Goal: Check status: Check status

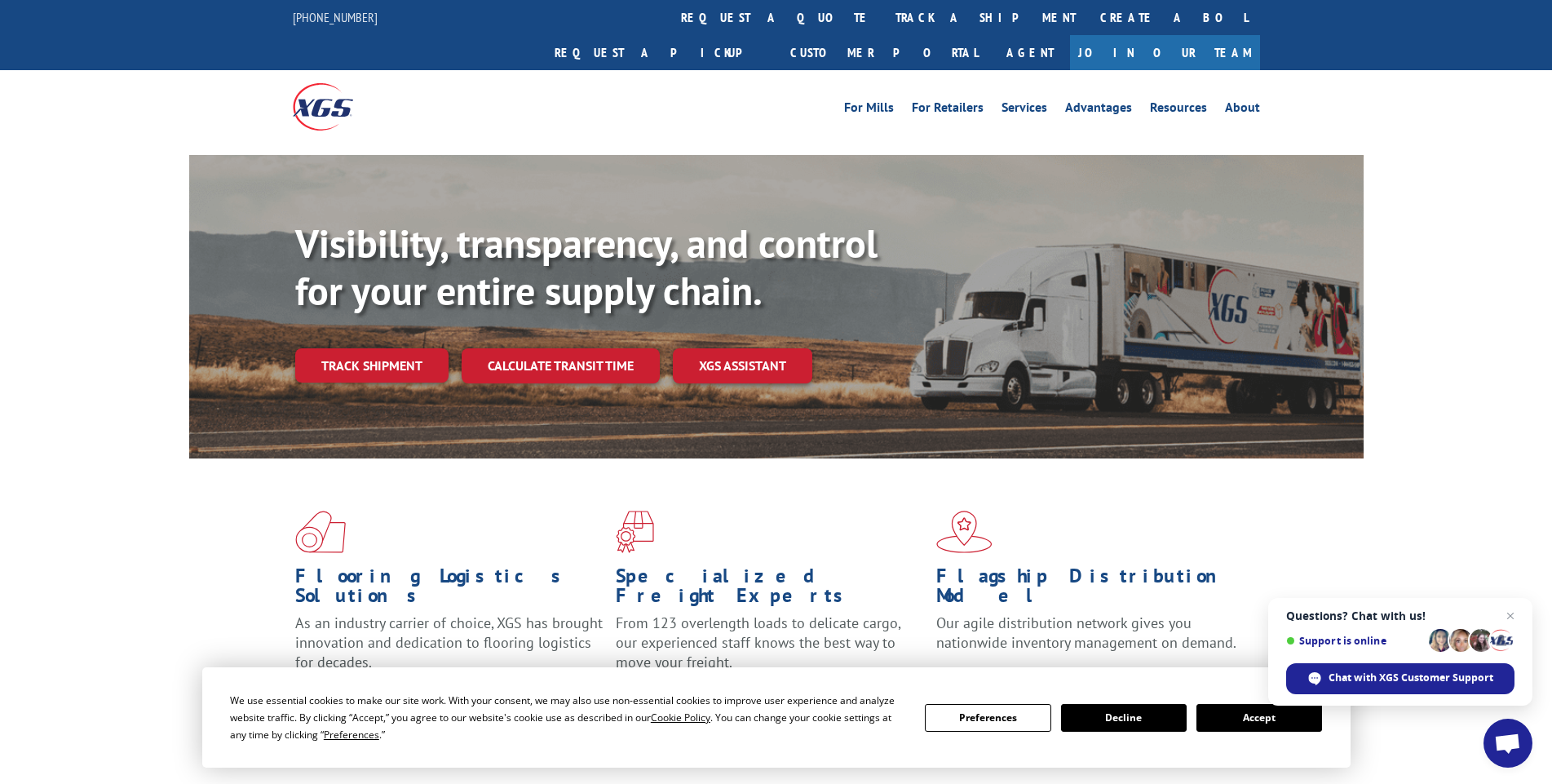
click at [1280, 719] on button "Accept" at bounding box center [1259, 717] width 126 height 28
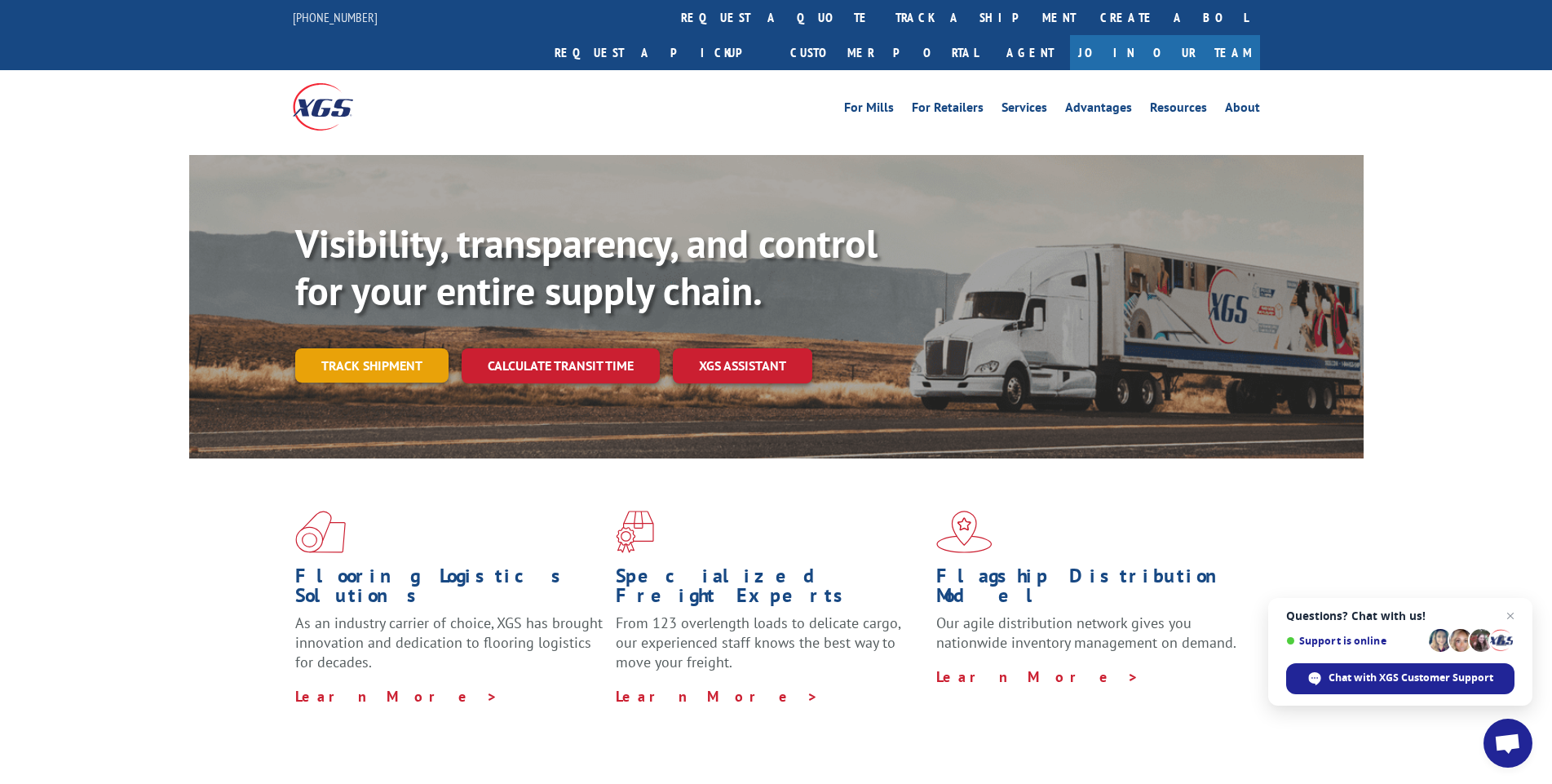
click at [351, 349] on link "Track shipment" at bounding box center [372, 366] width 154 height 34
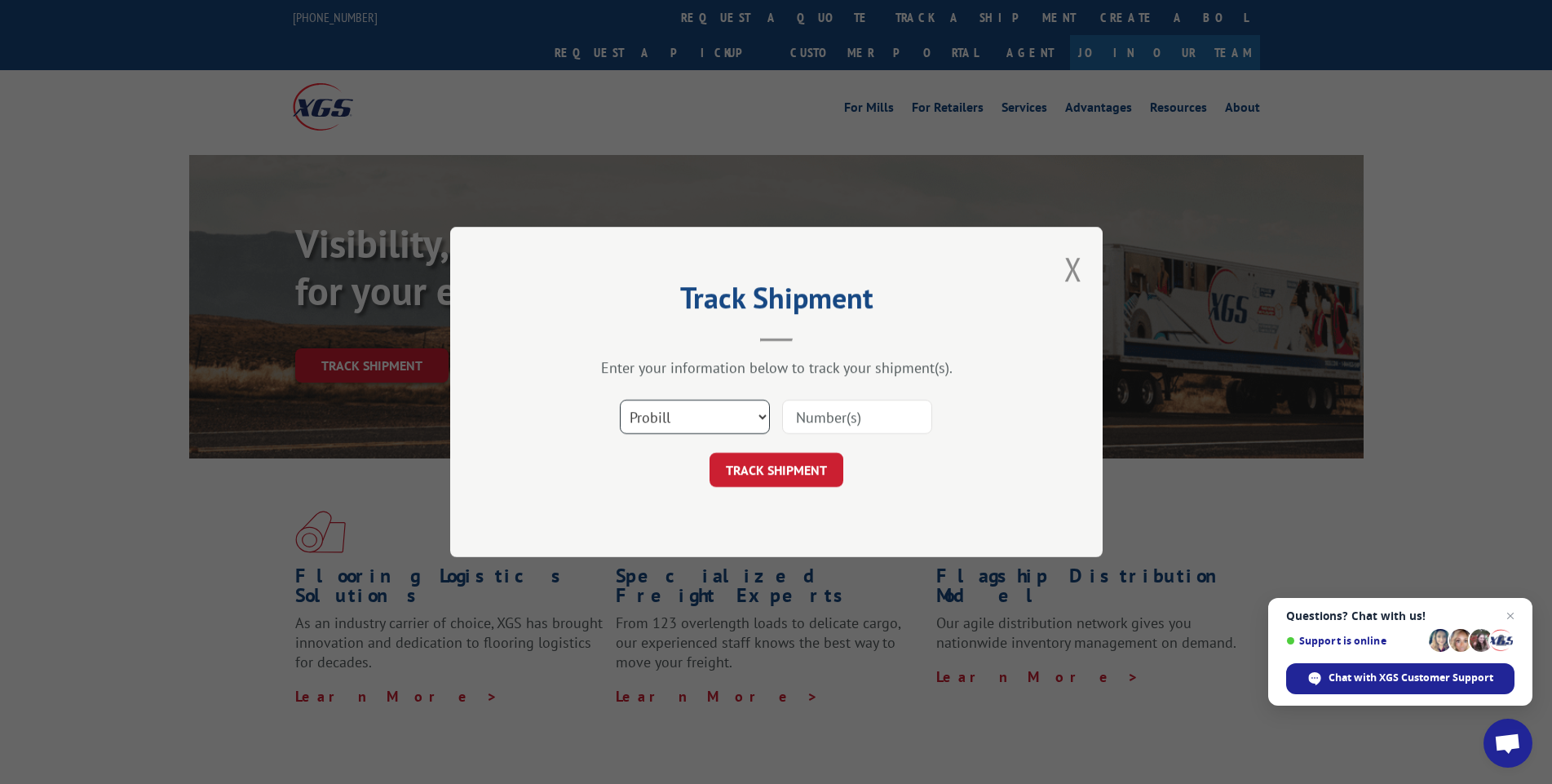
click at [762, 420] on select "Select category... Probill BOL PO" at bounding box center [695, 417] width 150 height 34
select select "bol"
click at [620, 400] on select "Select category... Probill BOL PO" at bounding box center [695, 417] width 150 height 34
click at [826, 422] on input at bounding box center [857, 417] width 150 height 34
paste input "6014313"
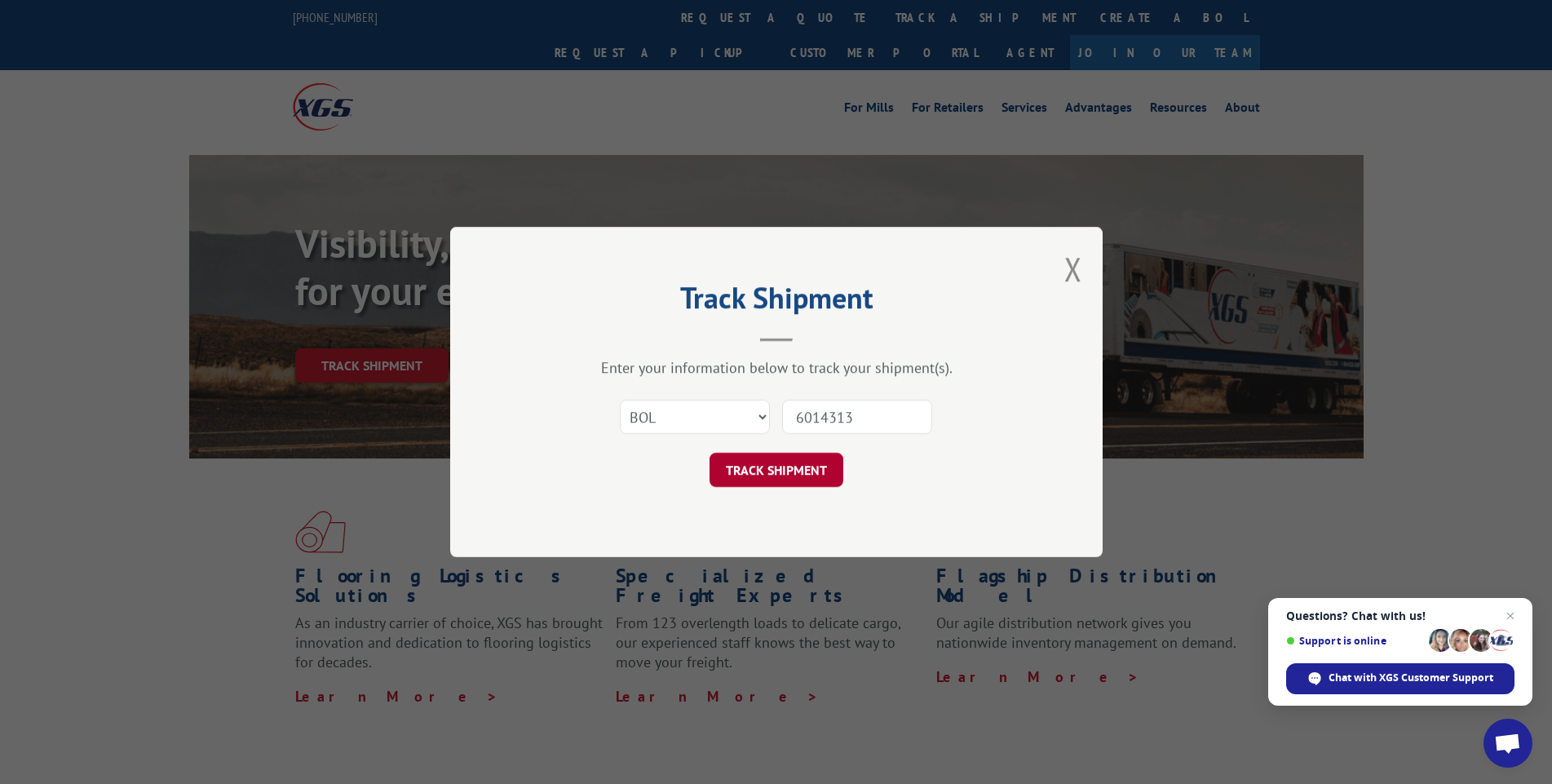
type input "6014313"
click at [797, 476] on button "TRACK SHIPMENT" at bounding box center [777, 469] width 134 height 34
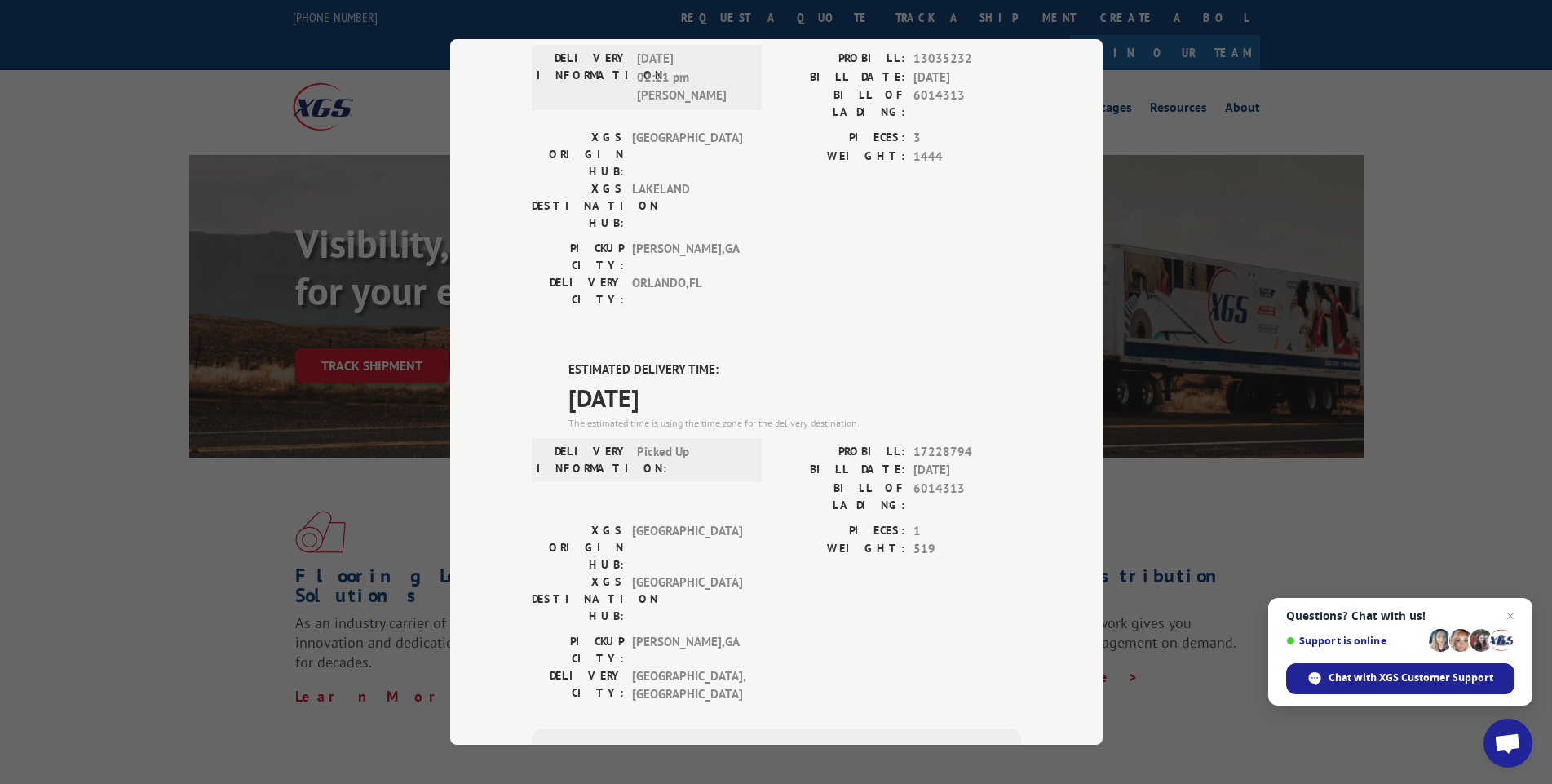
scroll to position [295, 0]
